Goal: Information Seeking & Learning: Learn about a topic

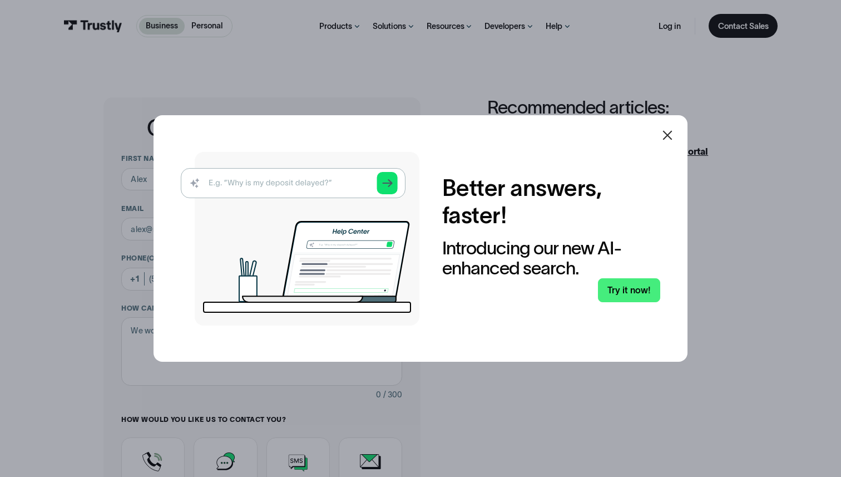
click at [670, 139] on icon at bounding box center [667, 134] width 13 height 13
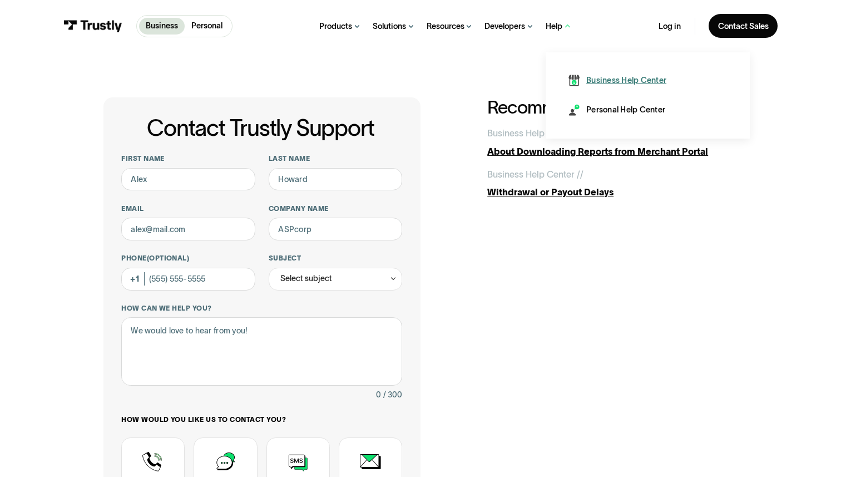
click at [596, 83] on div "Business Help Center" at bounding box center [626, 80] width 80 height 11
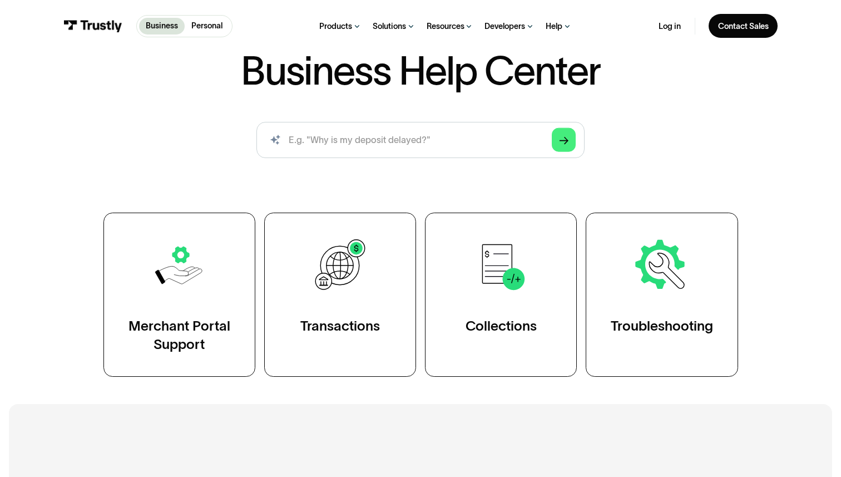
scroll to position [92, 0]
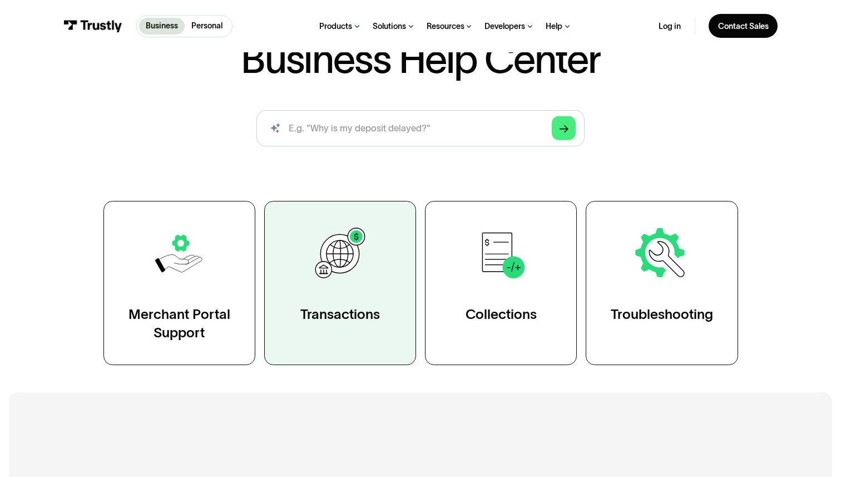
click at [344, 293] on link "Transactions" at bounding box center [340, 283] width 152 height 164
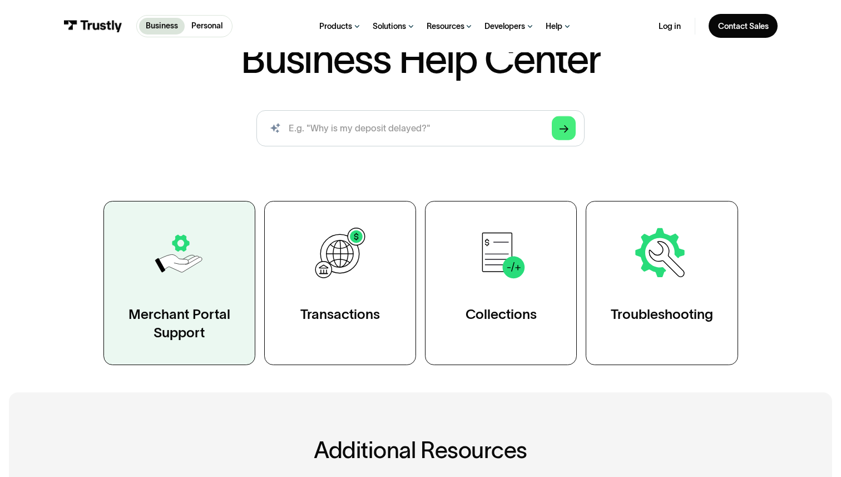
click at [186, 253] on img at bounding box center [179, 253] width 59 height 59
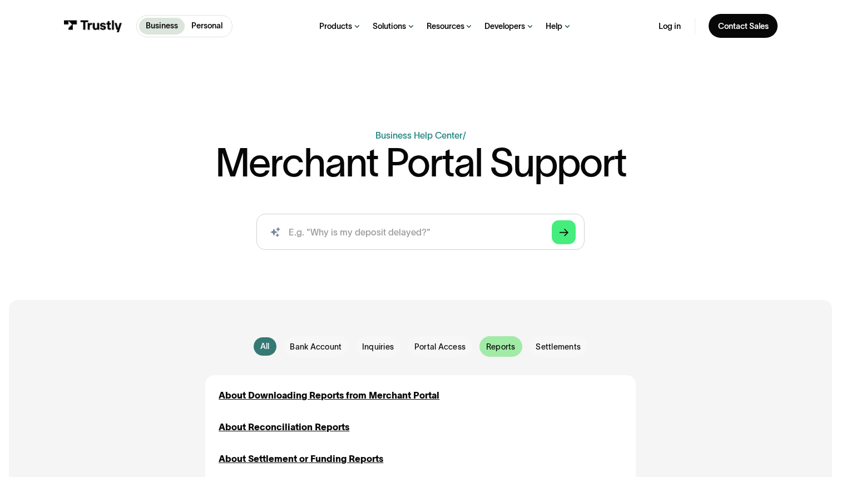
click at [487, 342] on span "Reports" at bounding box center [500, 346] width 29 height 11
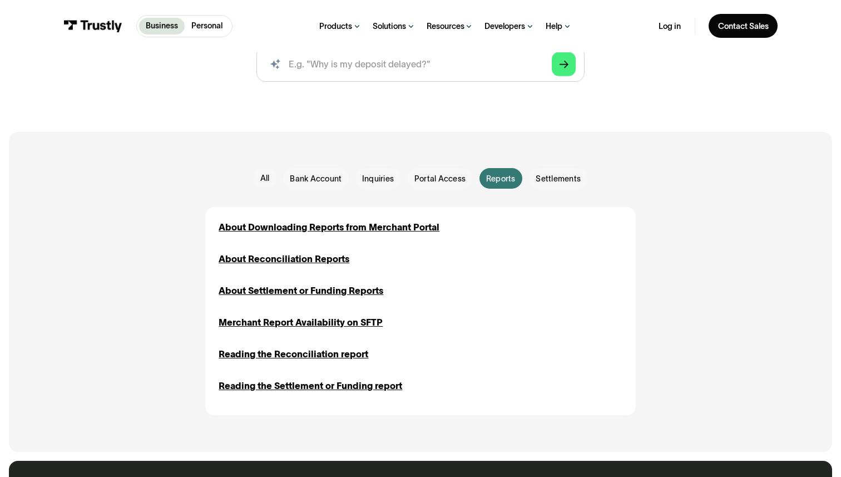
scroll to position [176, 0]
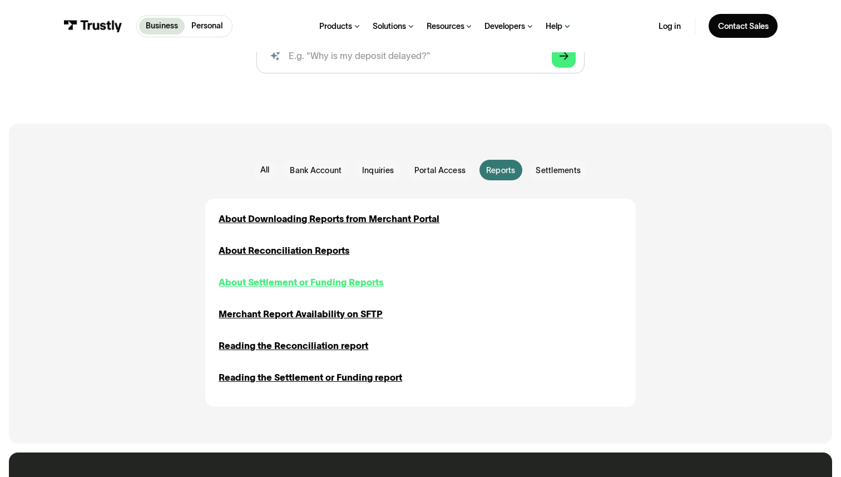
click at [278, 285] on div "About Settlement or Funding Reports" at bounding box center [301, 281] width 165 height 13
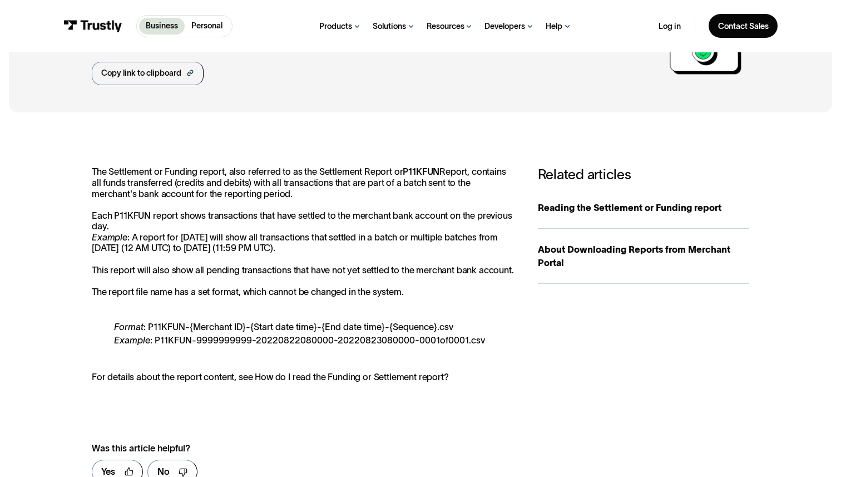
scroll to position [86, 0]
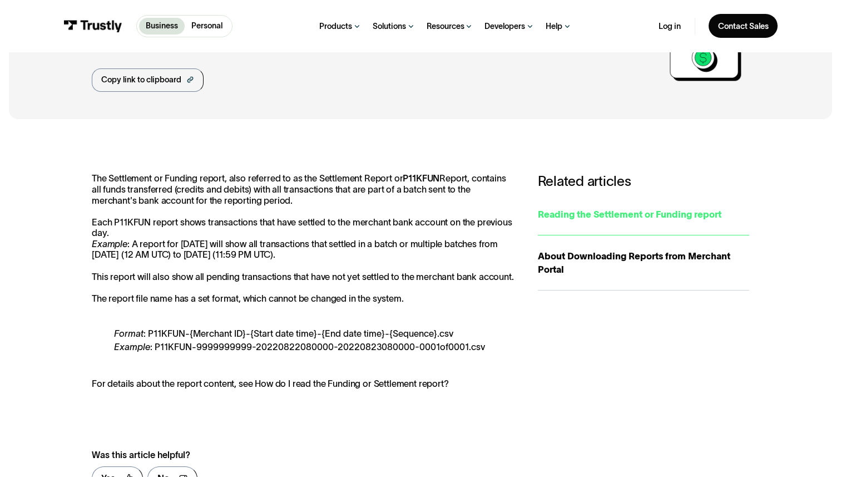
click at [565, 218] on div "Reading the Settlement or Funding report" at bounding box center [643, 213] width 211 height 13
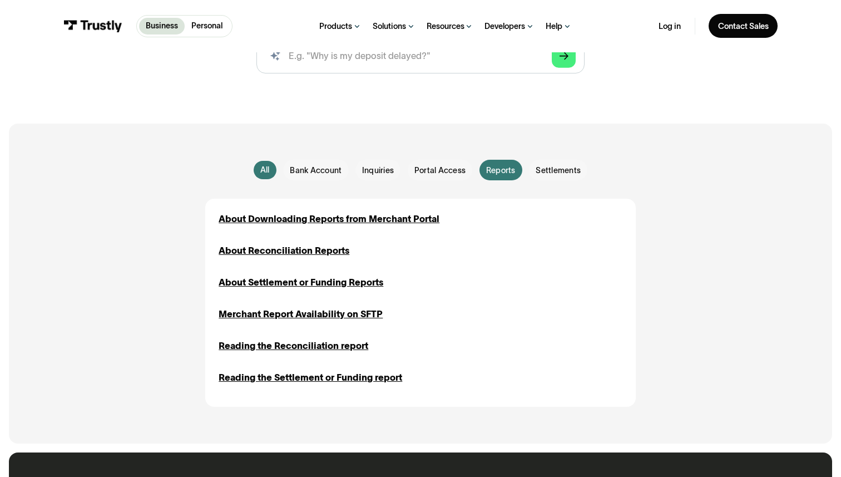
click at [719, 225] on div "All All Bank Account Bank Account Inquiries Inquiries Portal Access Portal Acce…" at bounding box center [421, 283] width 778 height 320
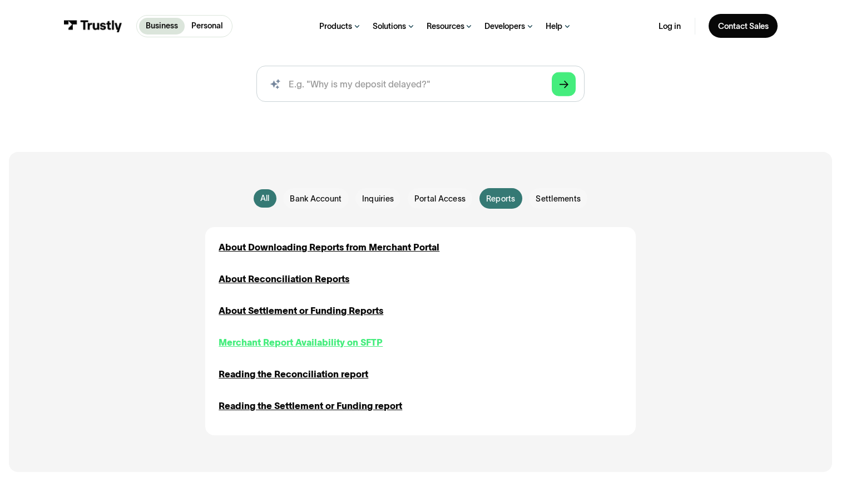
scroll to position [173, 0]
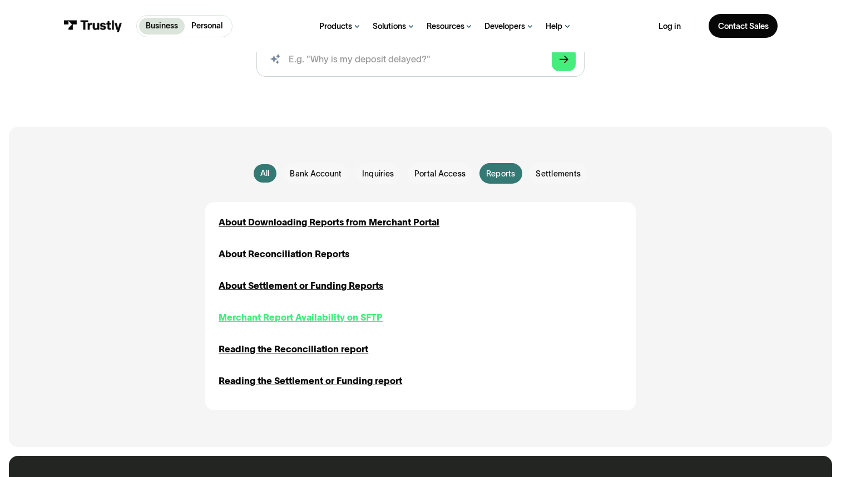
click at [342, 384] on div "Reading the Settlement or Funding report" at bounding box center [311, 380] width 184 height 13
